Goal: Complete application form

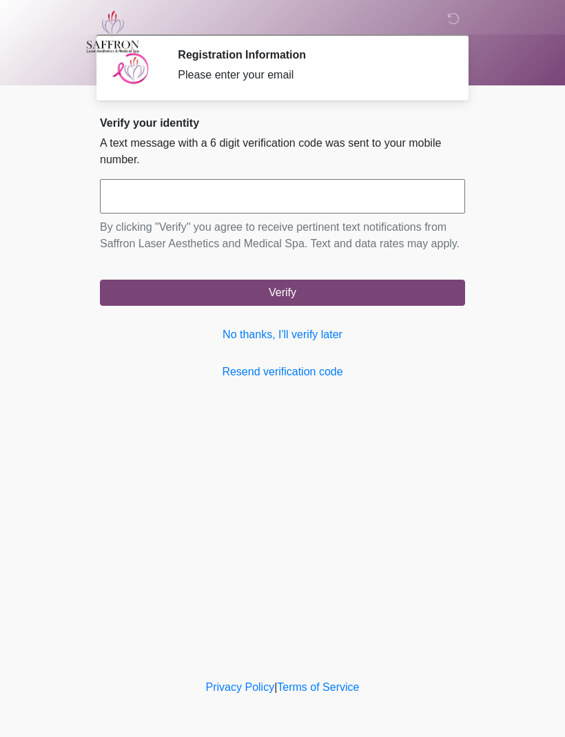
scroll to position [1, 0]
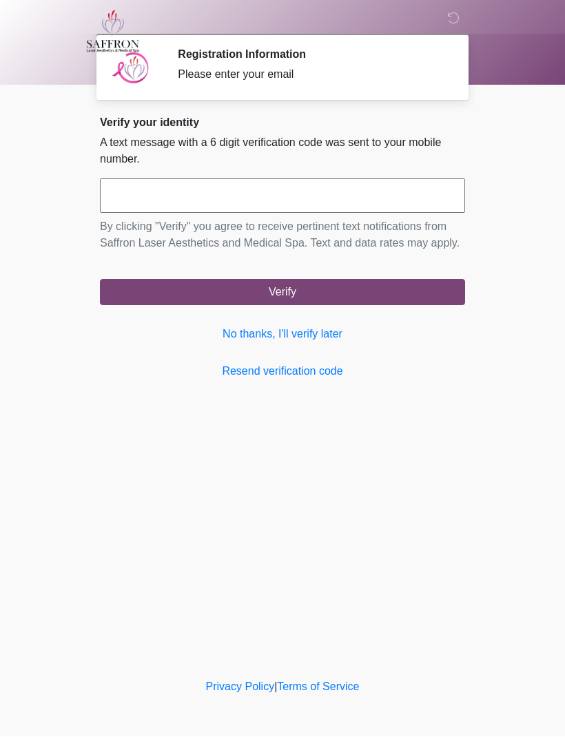
click at [283, 192] on input "text" at bounding box center [282, 196] width 365 height 34
type input "******"
click at [313, 302] on button "Verify" at bounding box center [282, 293] width 365 height 26
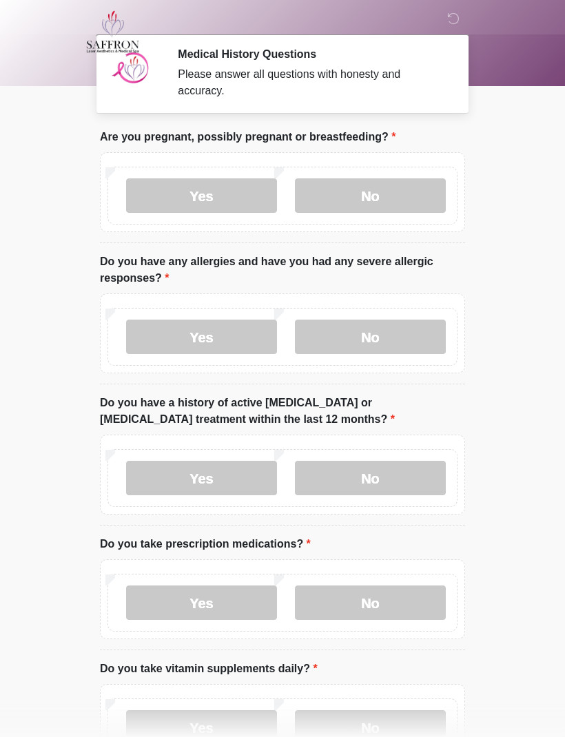
click at [381, 170] on div "Yes No" at bounding box center [282, 196] width 350 height 58
click at [381, 169] on div "Yes No" at bounding box center [282, 196] width 350 height 58
click at [392, 185] on label "No" at bounding box center [370, 195] width 151 height 34
click at [392, 184] on label "No" at bounding box center [370, 195] width 151 height 34
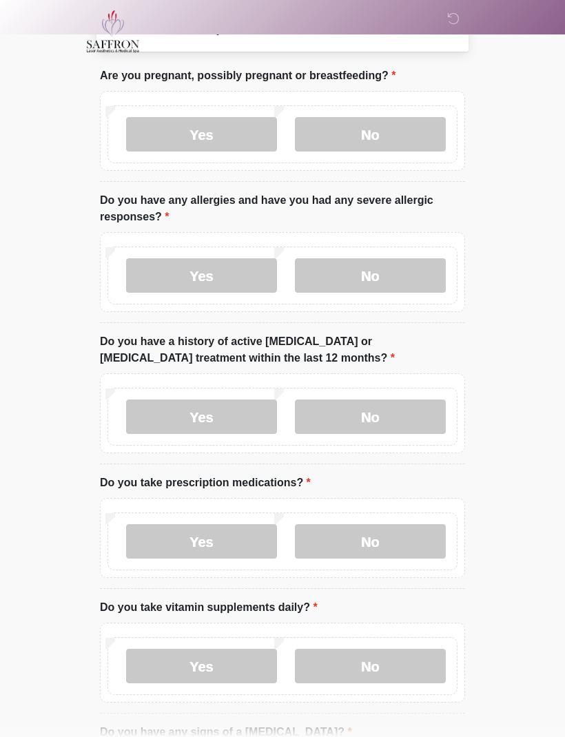
scroll to position [62, 0]
click at [237, 275] on label "Yes" at bounding box center [201, 275] width 151 height 34
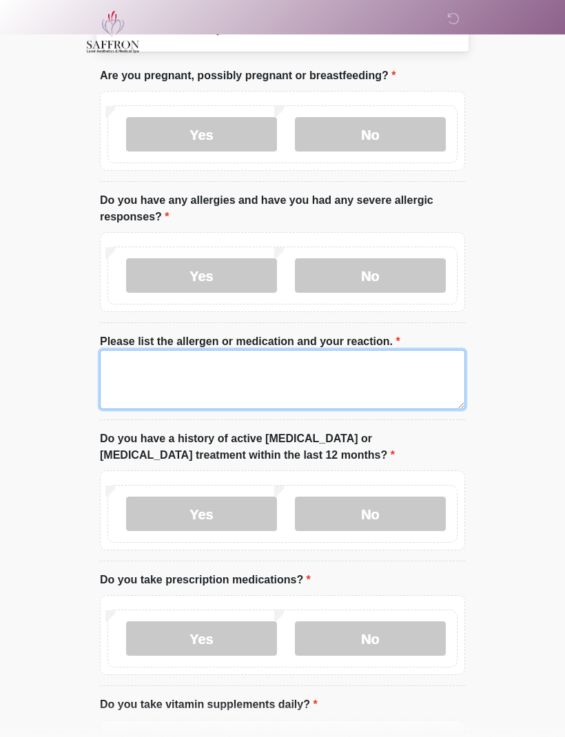
click at [285, 365] on textarea "Please list the allergen or medication and your reaction." at bounding box center [282, 379] width 365 height 59
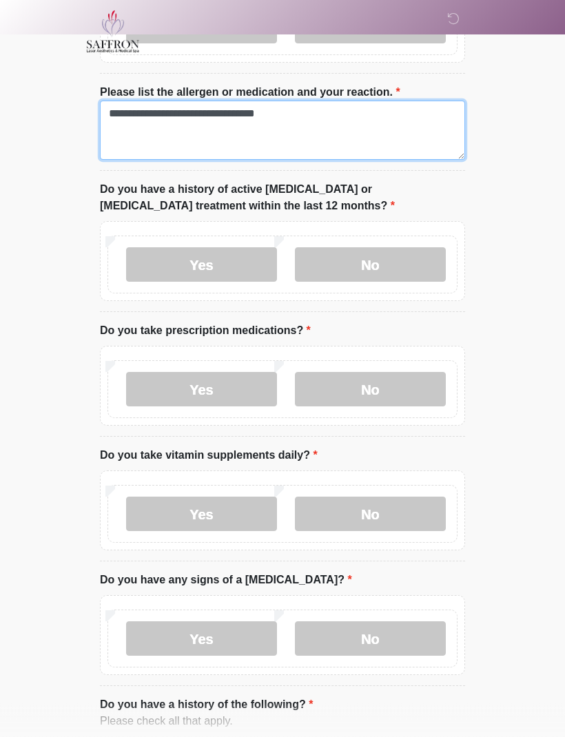
scroll to position [311, 0]
type textarea "**********"
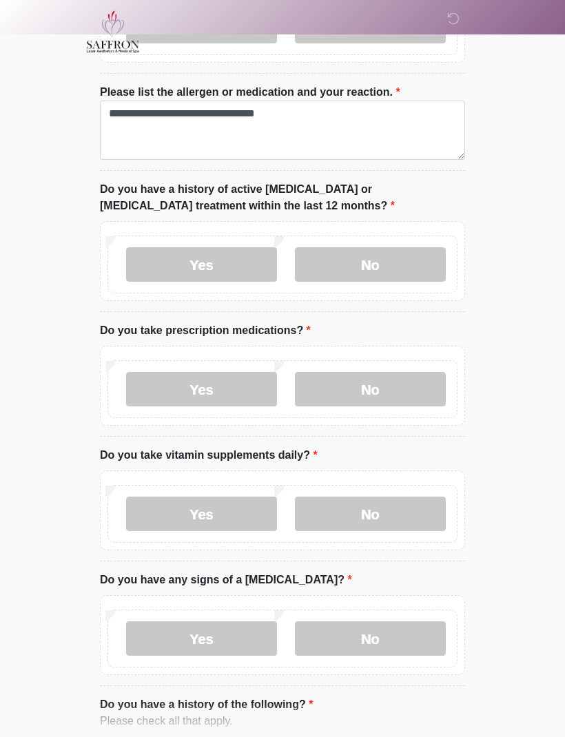
click at [409, 258] on label "No" at bounding box center [370, 264] width 151 height 34
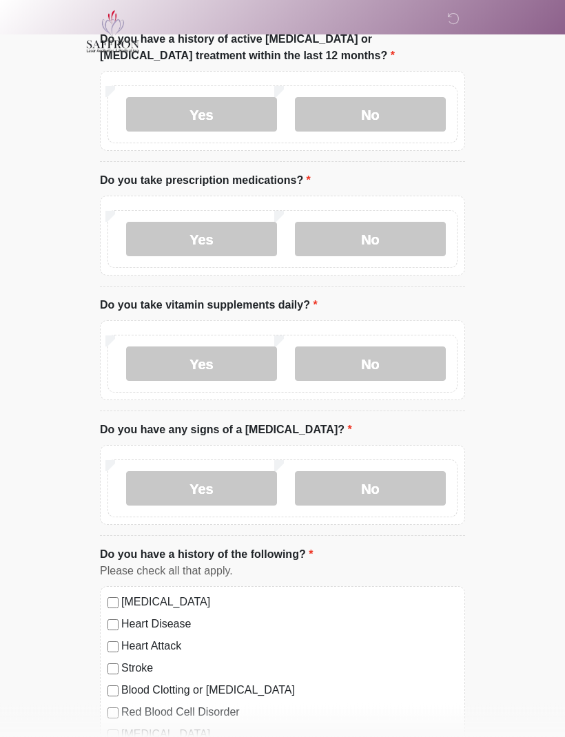
scroll to position [462, 0]
click at [400, 243] on label "No" at bounding box center [370, 239] width 151 height 34
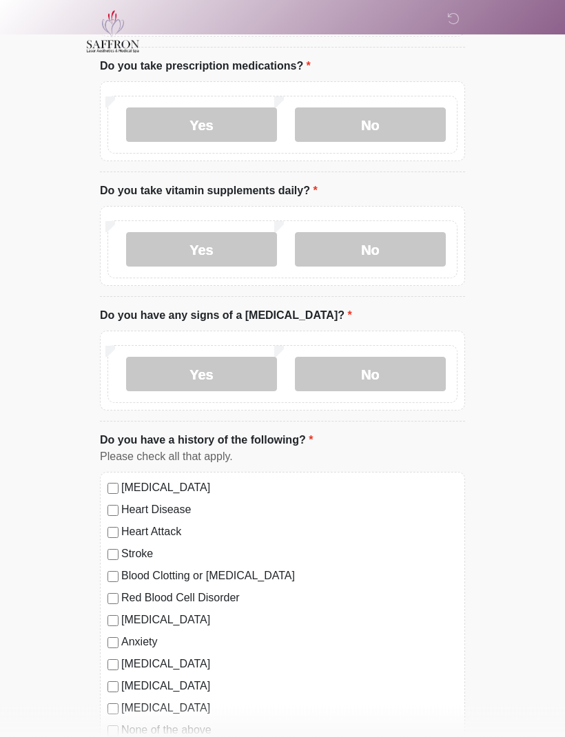
scroll to position [577, 0]
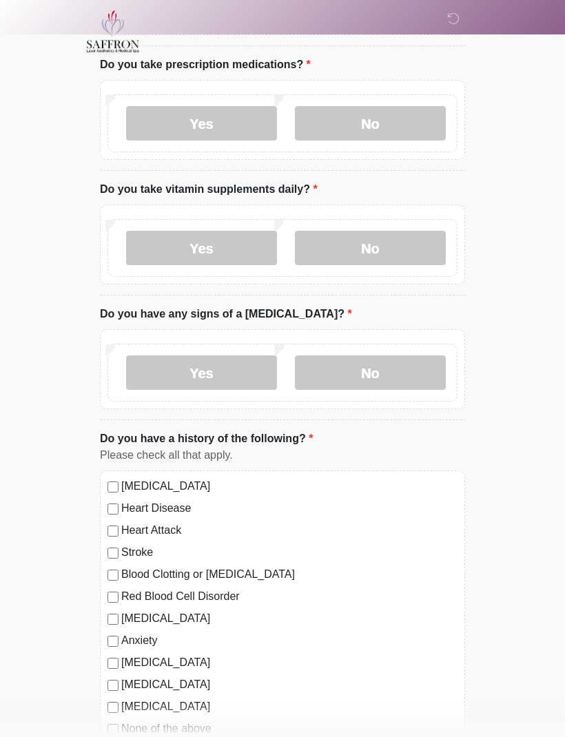
click at [410, 245] on label "No" at bounding box center [370, 249] width 151 height 34
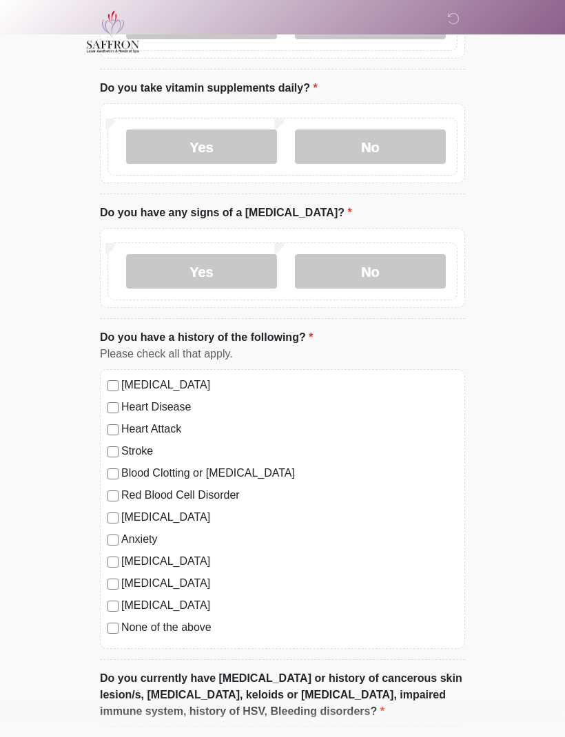
click at [419, 272] on label "No" at bounding box center [370, 271] width 151 height 34
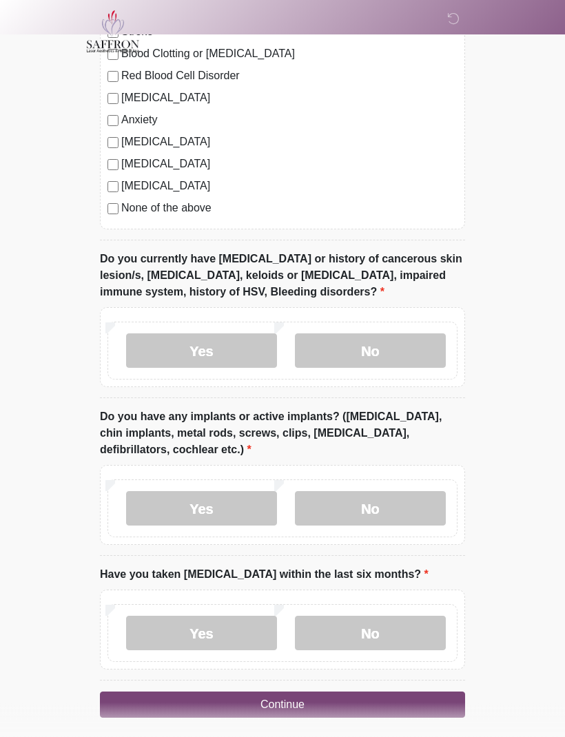
scroll to position [1105, 0]
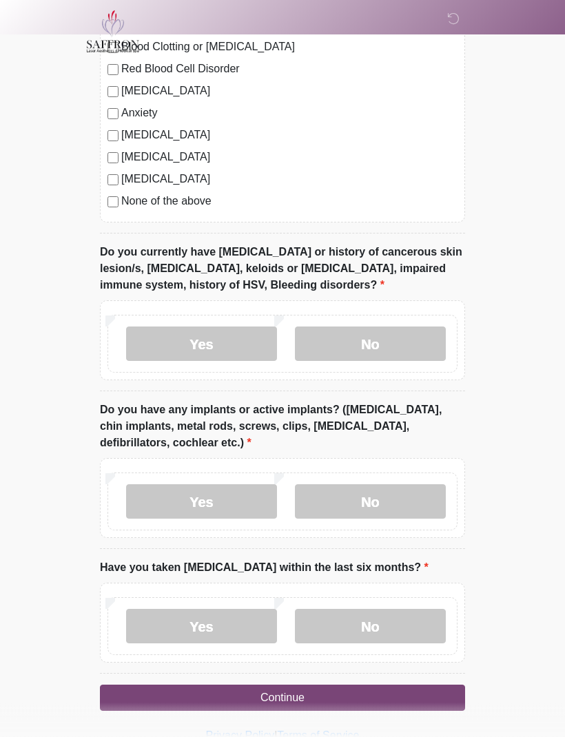
click at [389, 333] on label "No" at bounding box center [370, 344] width 151 height 34
click at [218, 498] on label "Yes" at bounding box center [201, 502] width 151 height 34
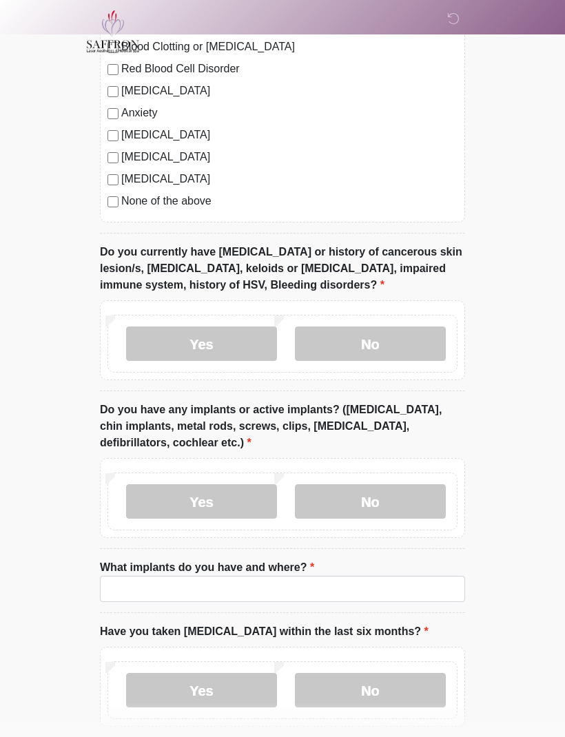
scroll to position [1105, 0]
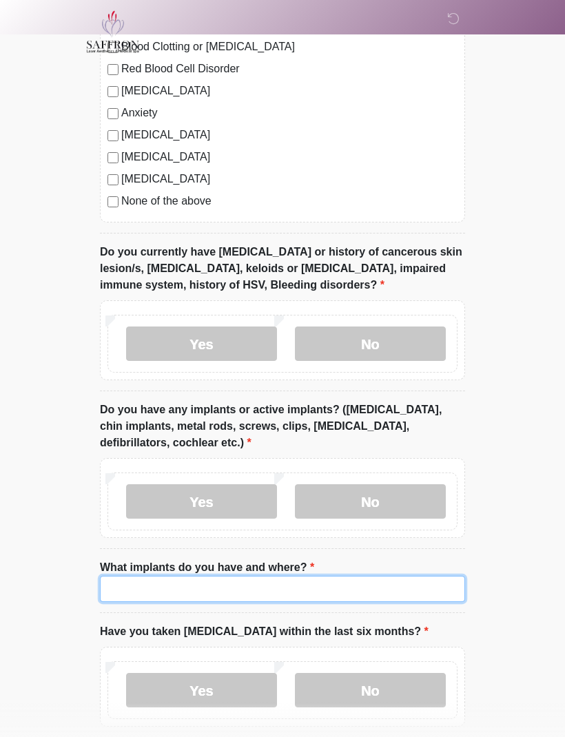
click at [296, 579] on input "What implants do you have and where?" at bounding box center [282, 589] width 365 height 26
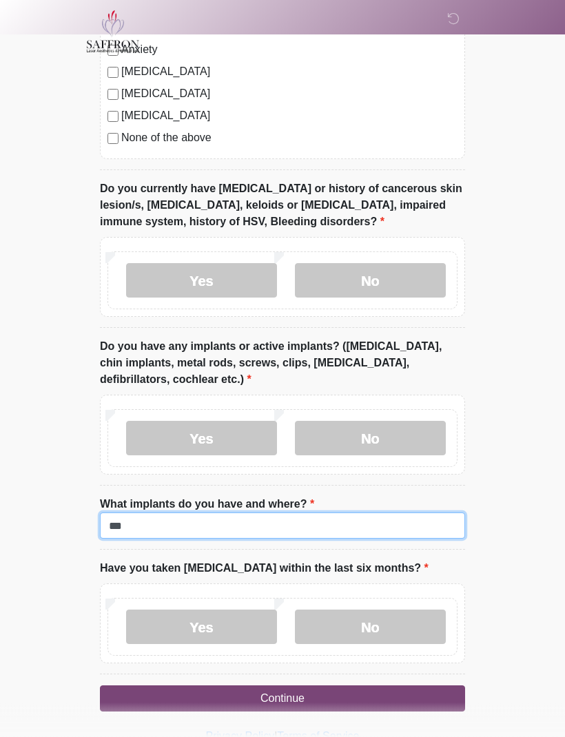
type input "***"
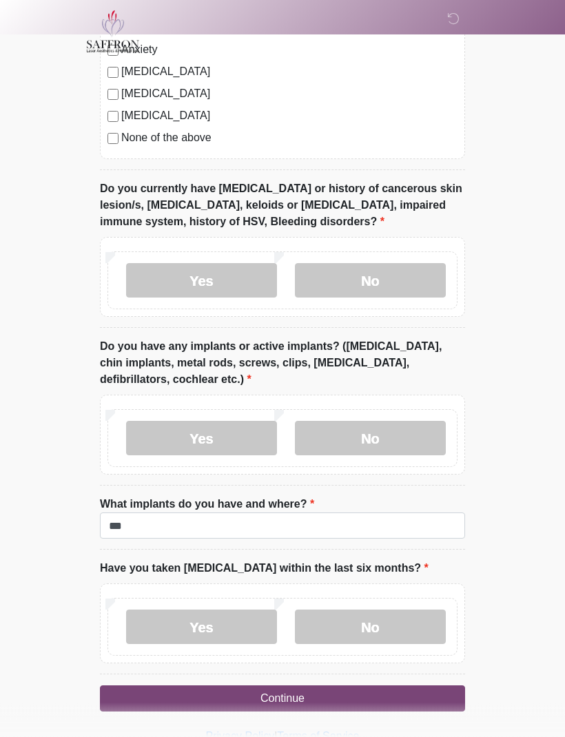
click at [400, 623] on label "No" at bounding box center [370, 627] width 151 height 34
click at [391, 696] on button "Continue" at bounding box center [282, 699] width 365 height 26
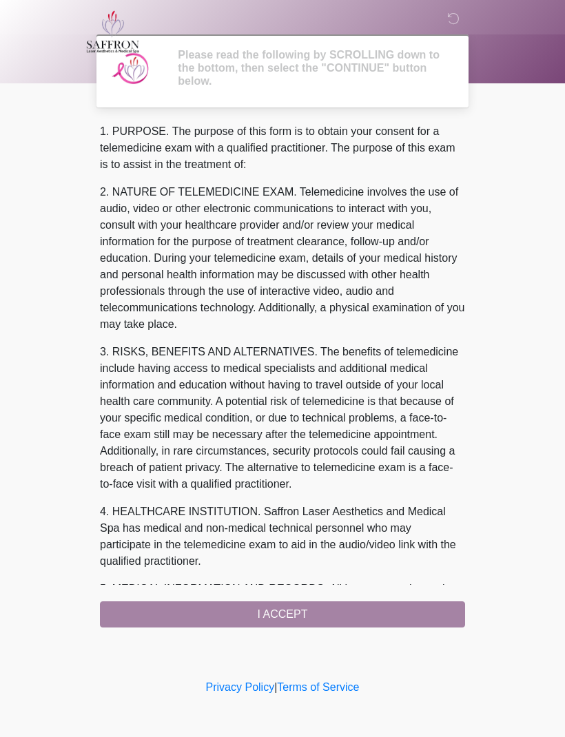
scroll to position [0, 0]
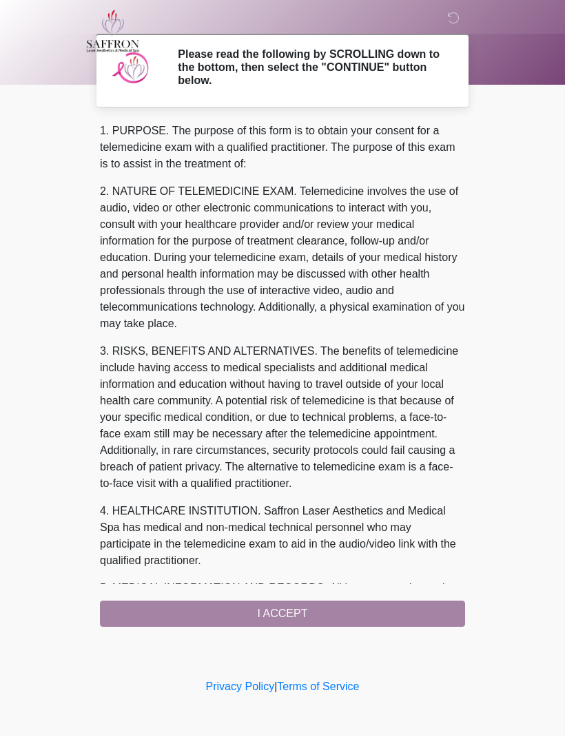
click at [396, 608] on div "1. PURPOSE. The purpose of this form is to obtain your consent for a telemedici…" at bounding box center [282, 375] width 365 height 504
click at [322, 605] on div "1. PURPOSE. The purpose of this form is to obtain your consent for a telemedici…" at bounding box center [282, 375] width 365 height 504
click at [322, 604] on div "1. PURPOSE. The purpose of this form is to obtain your consent for a telemedici…" at bounding box center [282, 375] width 365 height 504
click at [276, 607] on div "1. PURPOSE. The purpose of this form is to obtain your consent for a telemedici…" at bounding box center [282, 375] width 365 height 504
click at [284, 608] on div "1. PURPOSE. The purpose of this form is to obtain your consent for a telemedici…" at bounding box center [282, 375] width 365 height 504
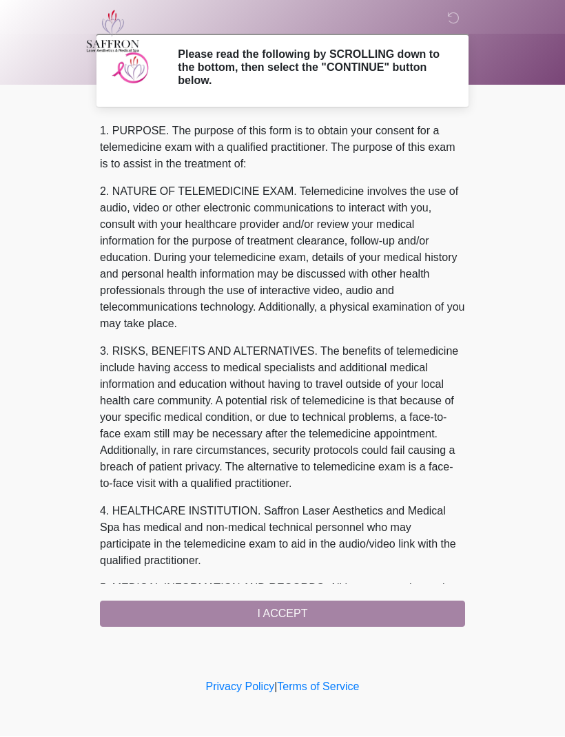
click at [296, 628] on div "‎ ‎ ‎ Please read the following by SCROLLING down to the bottom, then select th…" at bounding box center [282, 338] width 413 height 649
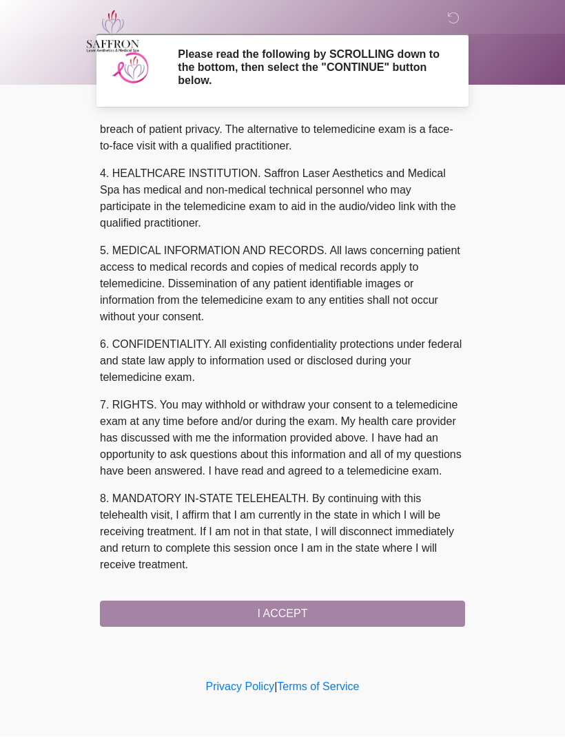
scroll to position [371, 0]
click at [338, 619] on button "I ACCEPT" at bounding box center [282, 615] width 365 height 26
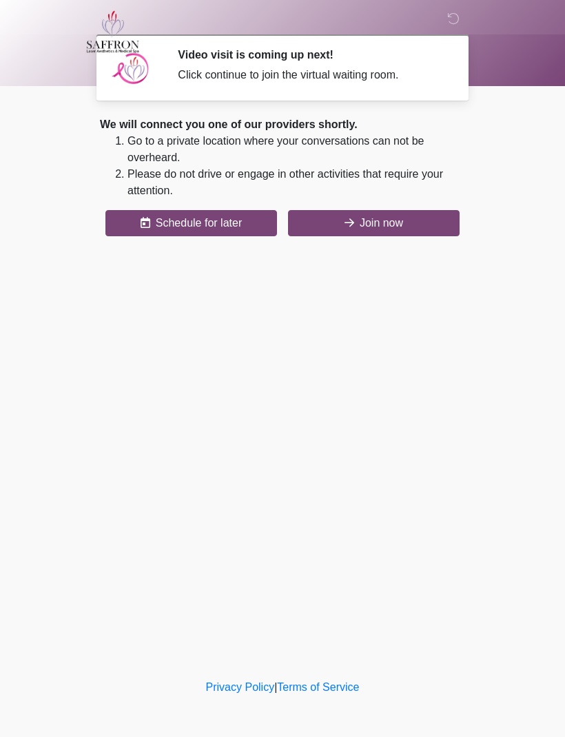
click at [387, 220] on button "Join now" at bounding box center [374, 223] width 172 height 26
